Goal: Find specific page/section

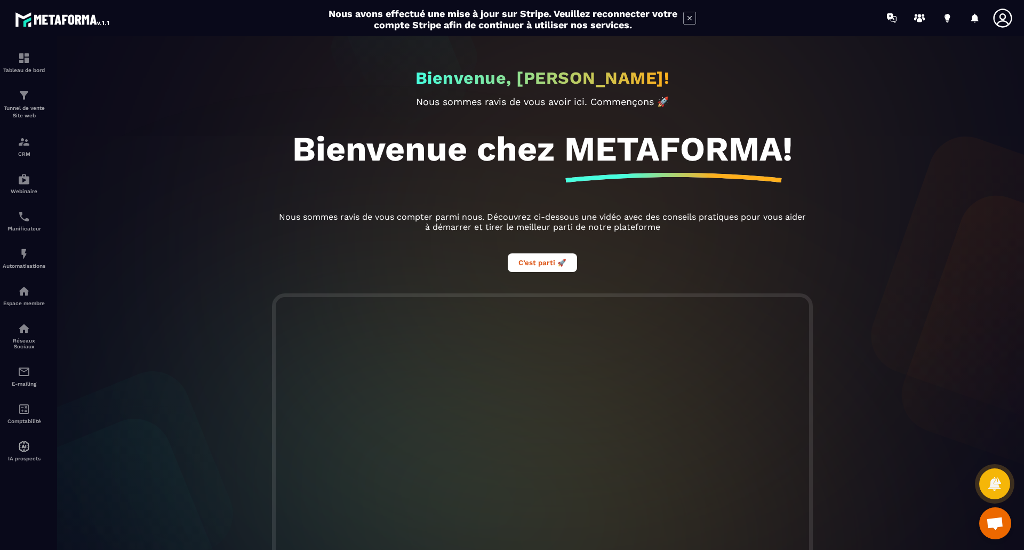
click at [510, 18] on icon at bounding box center [1002, 17] width 21 height 21
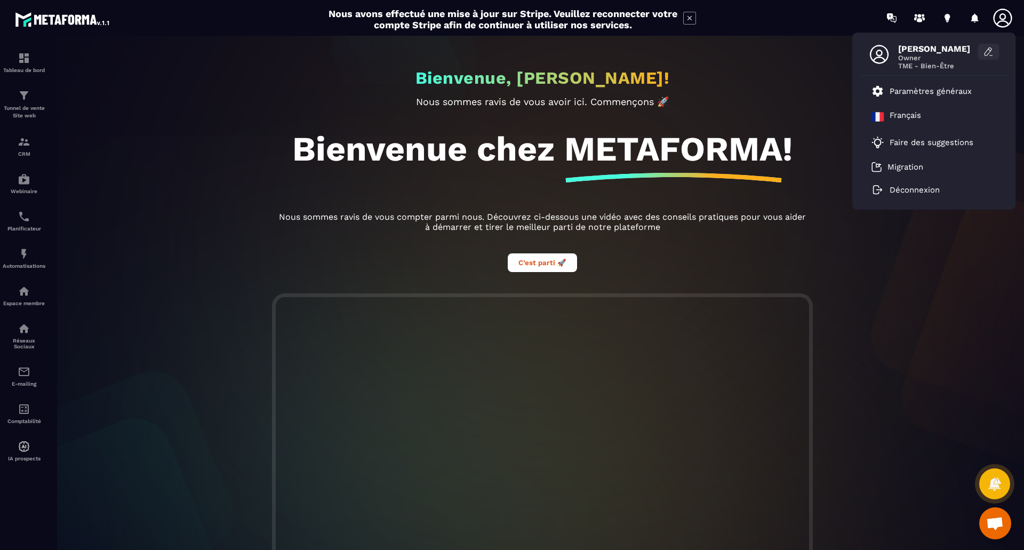
click at [510, 50] on icon at bounding box center [987, 51] width 7 height 8
click at [510, 52] on icon at bounding box center [987, 51] width 7 height 8
click at [510, 92] on p "Paramètres généraux" at bounding box center [930, 91] width 82 height 10
click at [510, 93] on p "Paramètres généraux" at bounding box center [930, 91] width 82 height 10
